Goal: Task Accomplishment & Management: Manage account settings

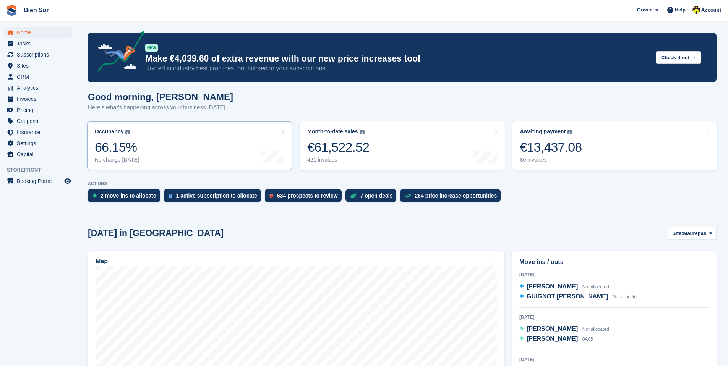
click at [176, 152] on link "Occupancy The percentage of all currently allocated units in terms of area. Inc…" at bounding box center [189, 145] width 205 height 49
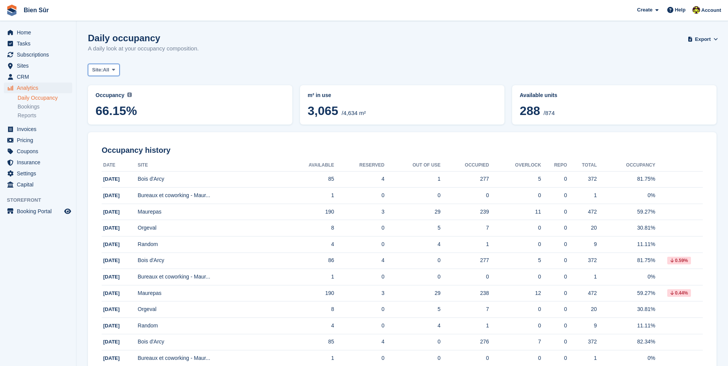
click at [120, 70] on button "Site: All" at bounding box center [104, 70] width 32 height 13
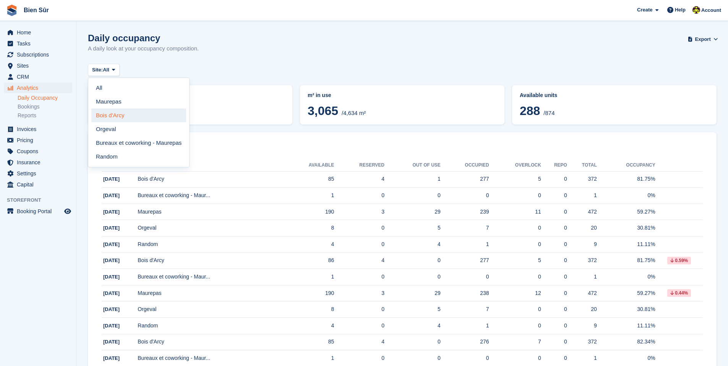
click at [124, 110] on link "Bois d'Arcy" at bounding box center [138, 115] width 95 height 14
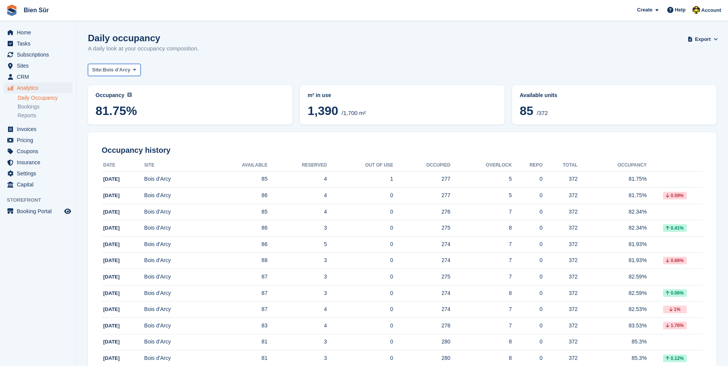
click at [109, 65] on button "Site: Bois d'Arcy" at bounding box center [114, 70] width 53 height 13
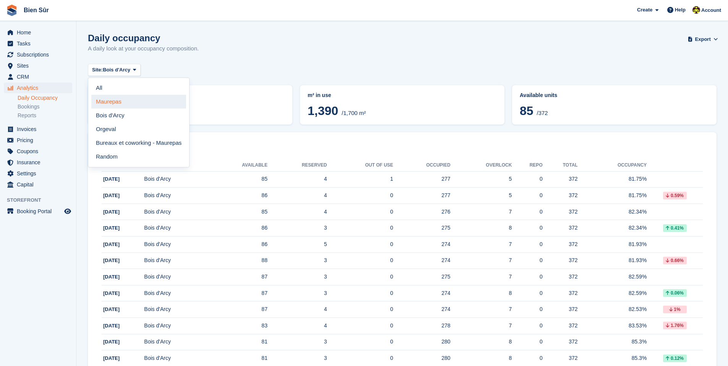
click at [115, 99] on link "Maurepas" at bounding box center [138, 102] width 95 height 14
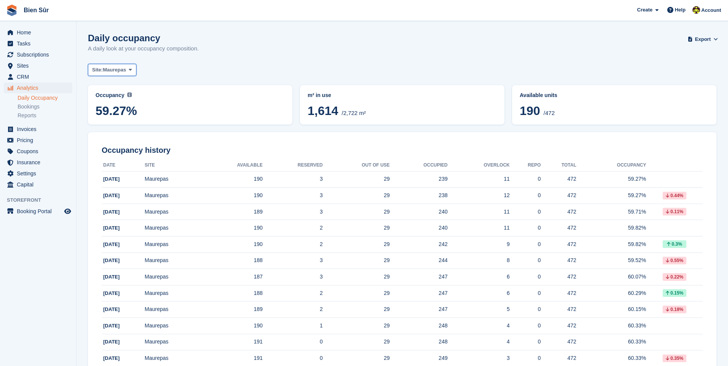
click at [119, 68] on span "Maurepas" at bounding box center [114, 70] width 23 height 8
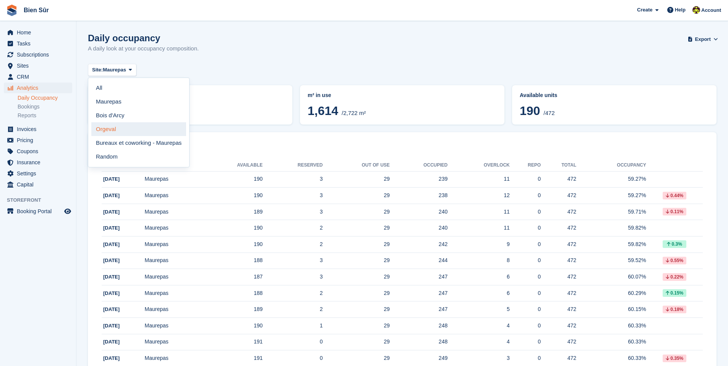
click at [132, 130] on link "Orgeval" at bounding box center [138, 129] width 95 height 14
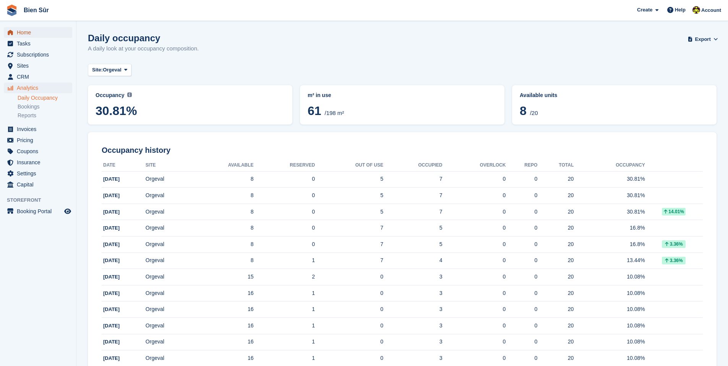
click at [42, 33] on span "Home" at bounding box center [40, 32] width 46 height 11
